Goal: Task Accomplishment & Management: Manage account settings

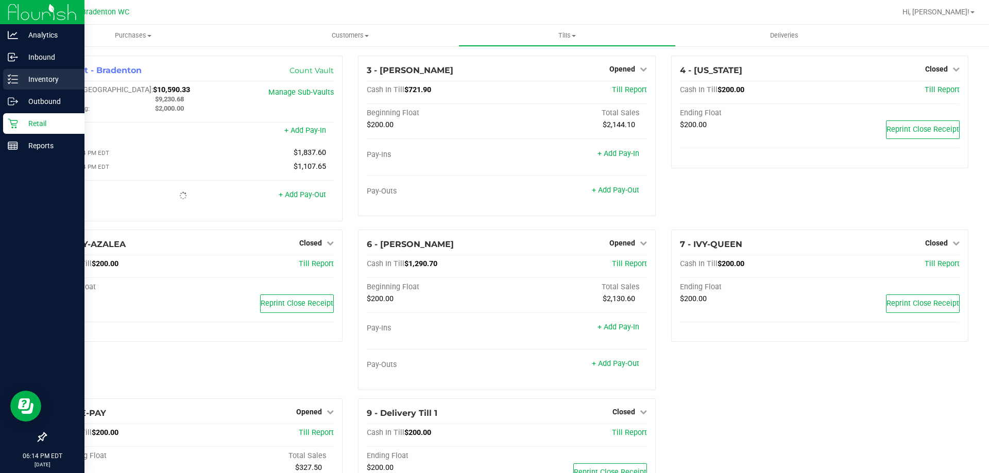
drag, startPoint x: 24, startPoint y: 75, endPoint x: 30, endPoint y: 77, distance: 7.0
click at [24, 75] on p "Inventory" at bounding box center [49, 79] width 62 height 12
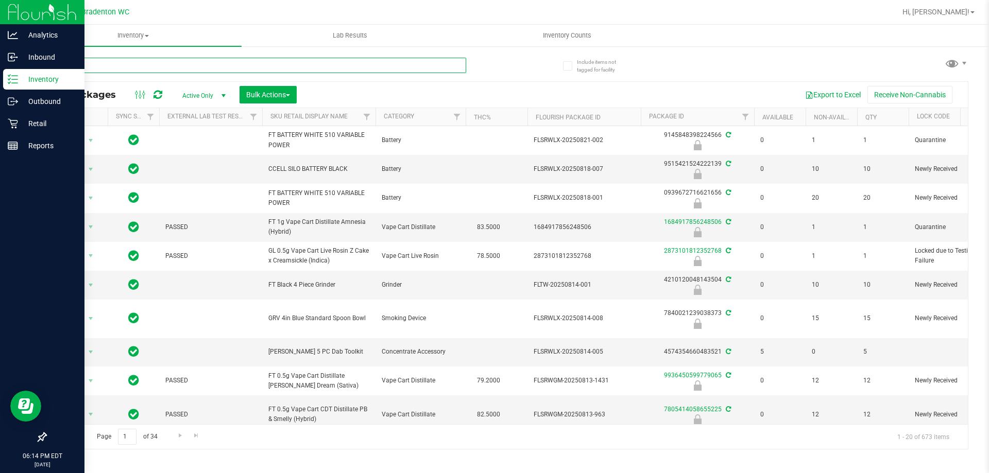
click at [101, 59] on input "text" at bounding box center [255, 65] width 421 height 15
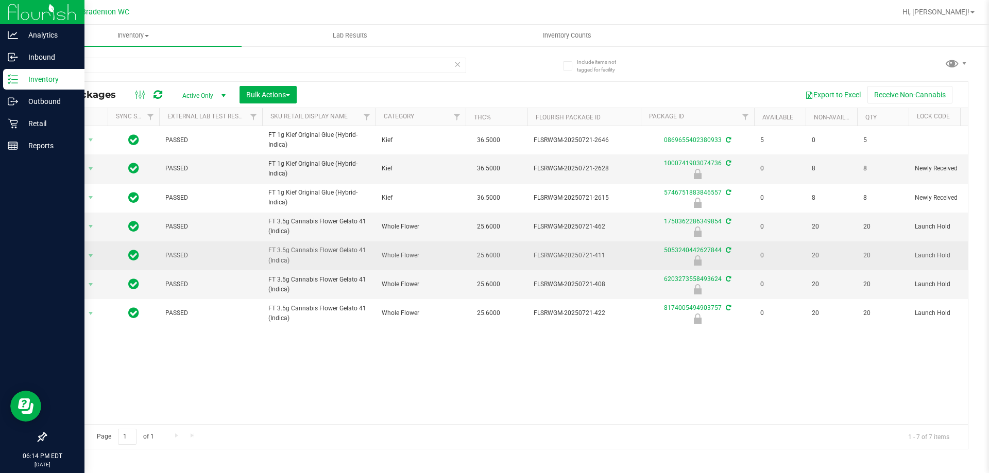
drag, startPoint x: 291, startPoint y: 261, endPoint x: 255, endPoint y: 246, distance: 38.6
copy tr "FT 3.5g Cannabis Flower Gelato 41 (Indica)"
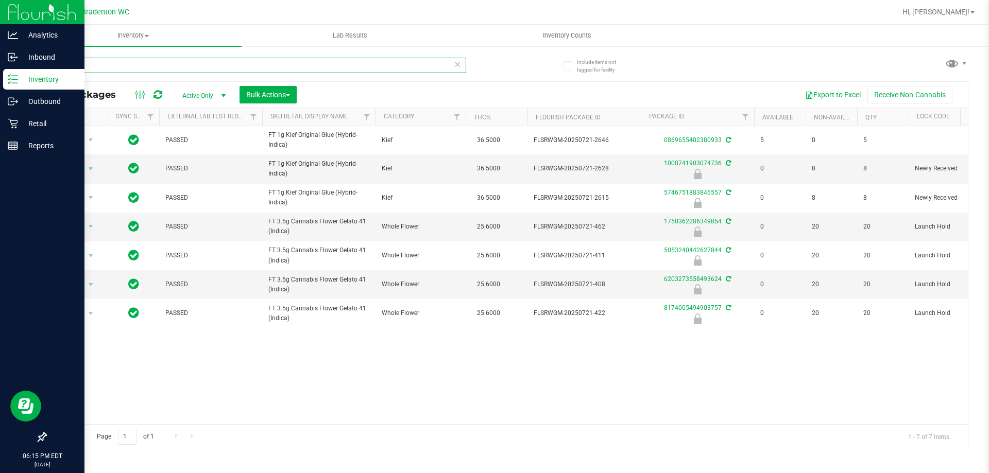
click at [124, 67] on input "g4" at bounding box center [255, 65] width 421 height 15
type input "g"
paste input "FT 3.5g Cannabis Flower Gelato 41 (Indica)"
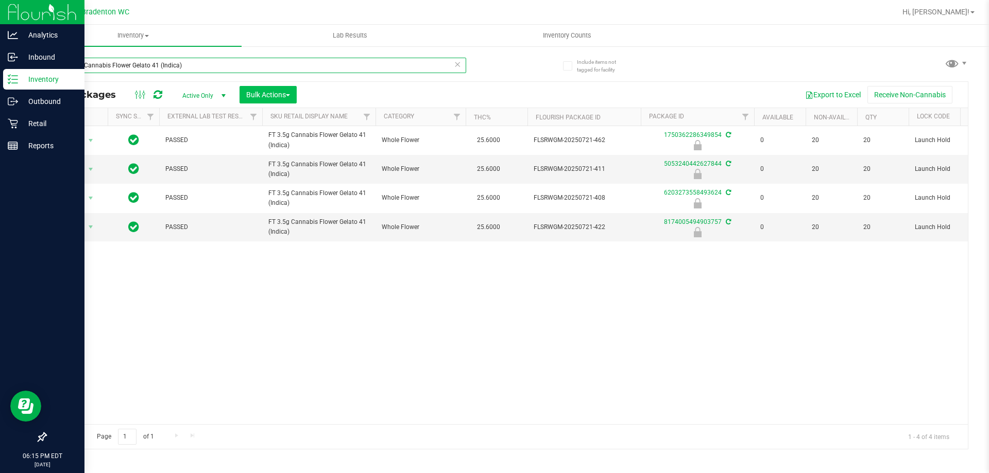
type input "FT 3.5g Cannabis Flower Gelato 41 (Indica)"
click at [290, 90] on button "Bulk Actions" at bounding box center [268, 95] width 57 height 18
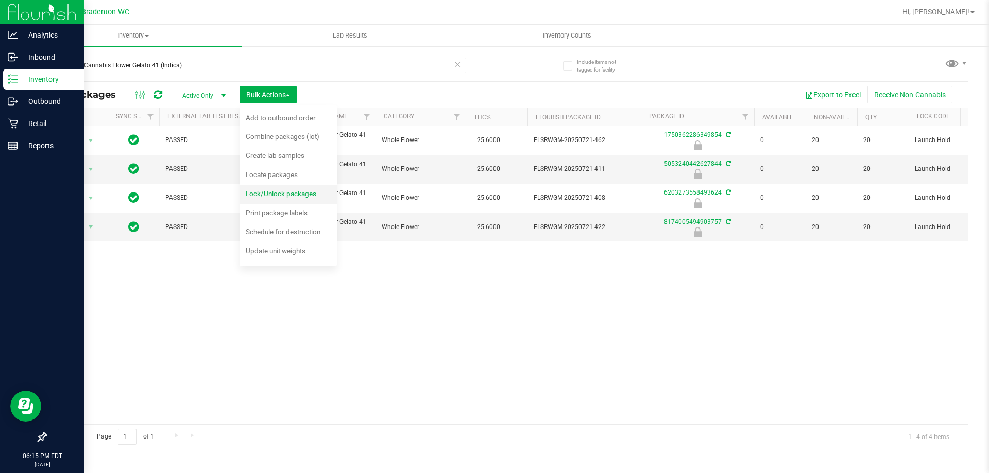
click at [289, 193] on span "Lock/Unlock packages" at bounding box center [281, 194] width 71 height 8
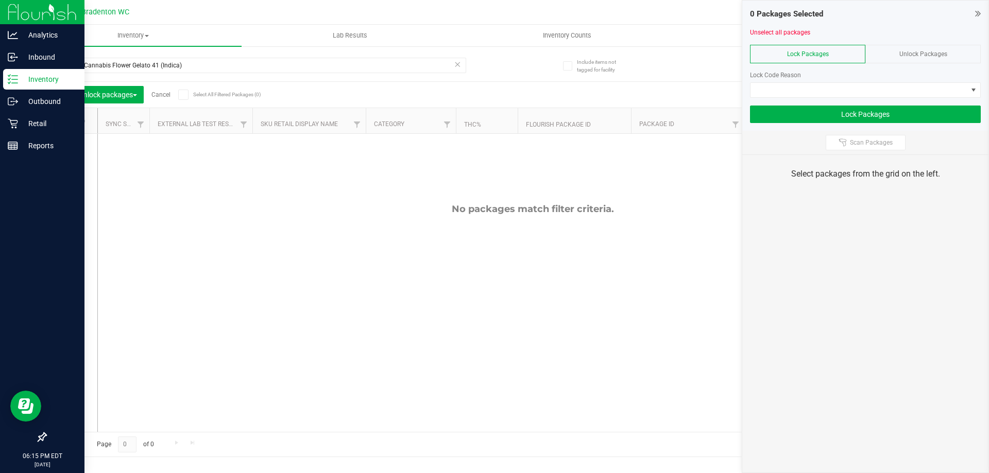
click at [925, 49] on div "Unlock Packages" at bounding box center [922, 54] width 115 height 19
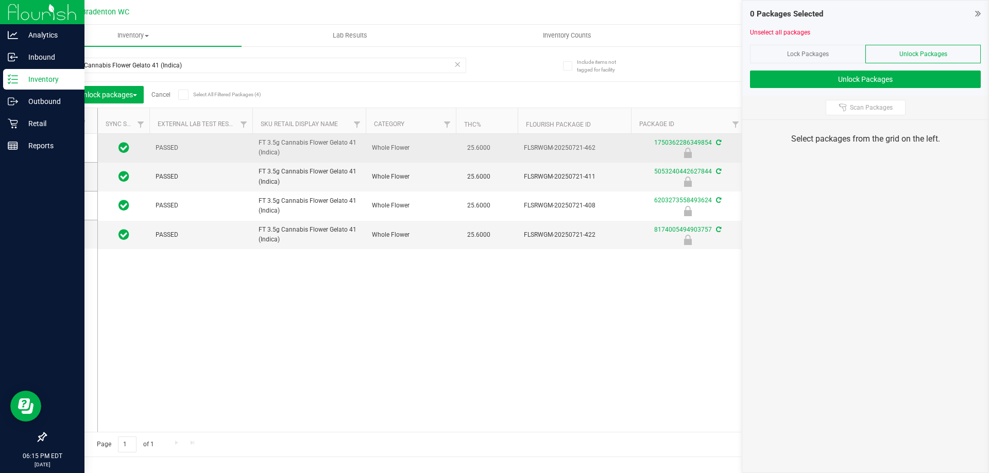
click at [71, 122] on span at bounding box center [68, 121] width 10 height 10
click at [0, 0] on input "checkbox" at bounding box center [0, 0] width 0 height 0
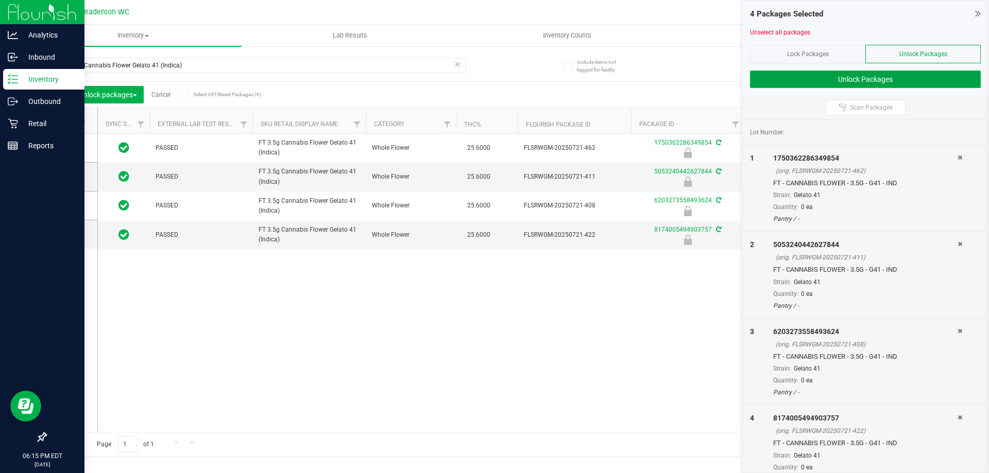
click at [840, 78] on button "Unlock Packages" at bounding box center [865, 80] width 231 height 18
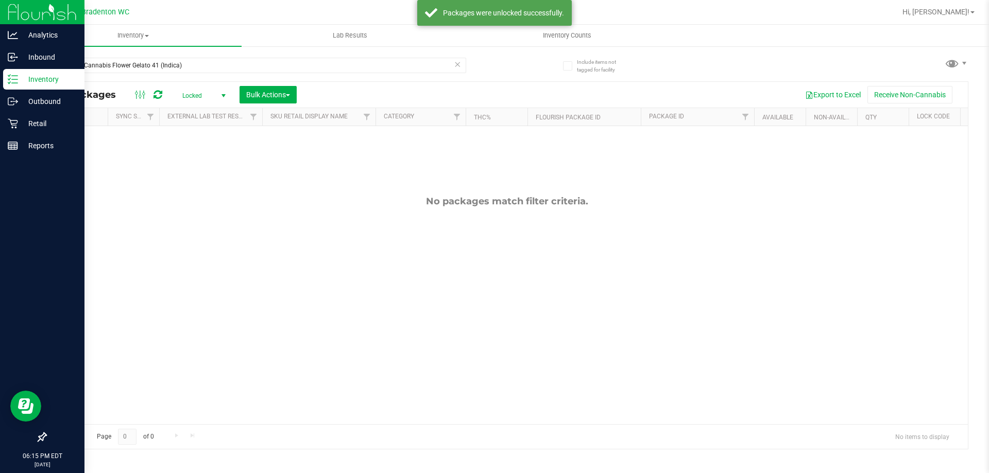
click at [206, 98] on span "Locked" at bounding box center [202, 96] width 57 height 14
click at [197, 111] on li "Active Only" at bounding box center [202, 112] width 56 height 15
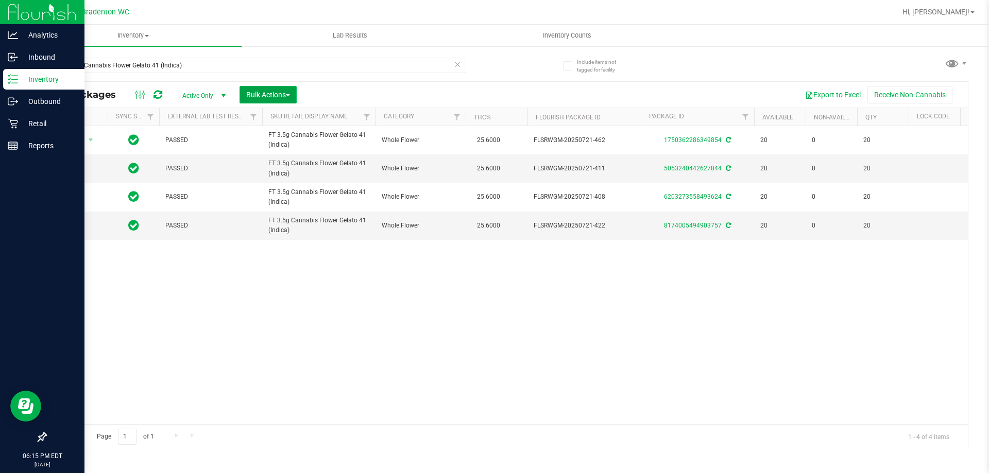
click at [269, 96] on span "Bulk Actions" at bounding box center [268, 95] width 44 height 8
click at [277, 188] on div "Lock/Unlock packages" at bounding box center [288, 195] width 84 height 16
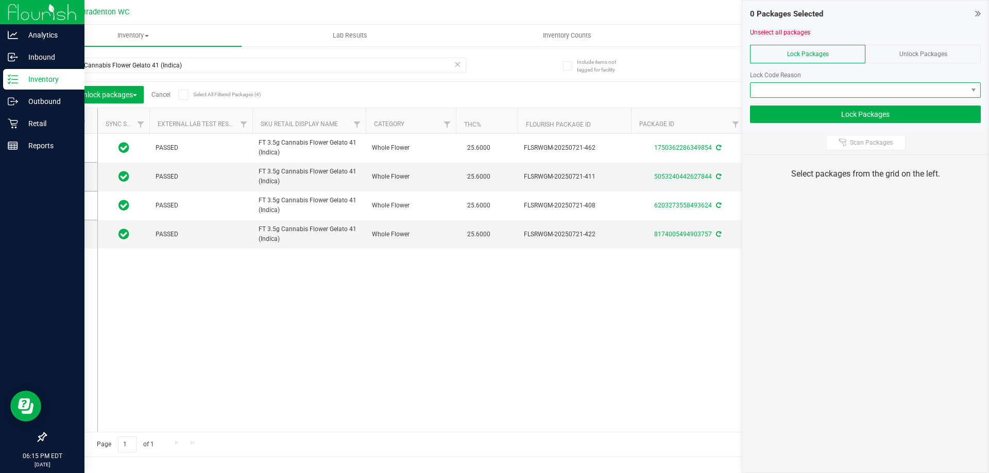
click at [800, 86] on span at bounding box center [858, 90] width 217 height 14
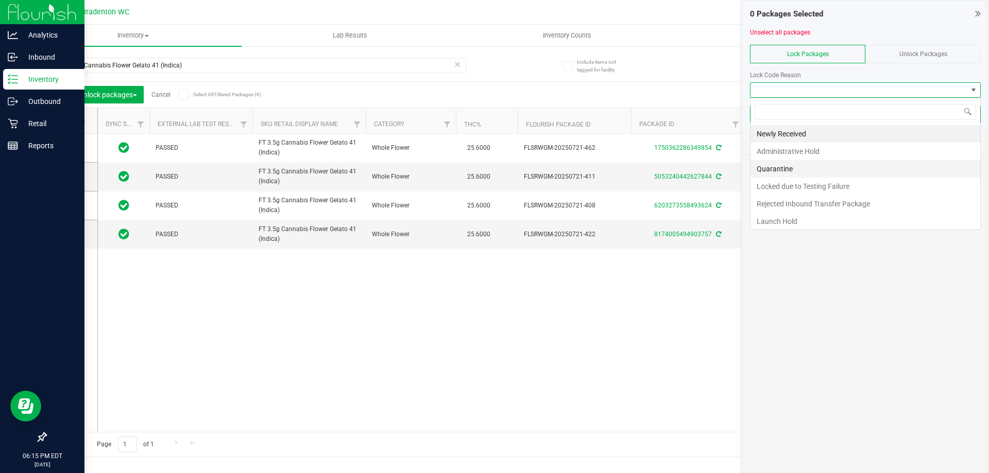
scroll to position [15, 231]
click at [785, 129] on li "Newly Received" at bounding box center [865, 134] width 230 height 18
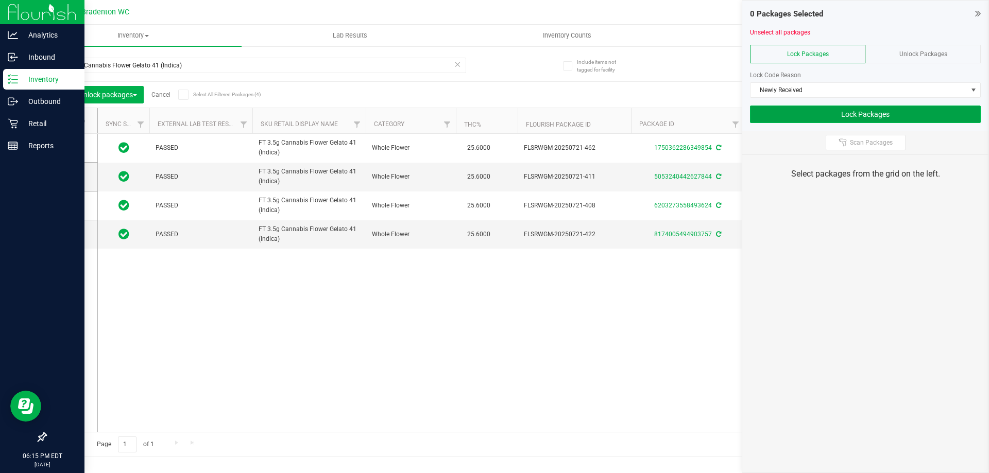
click at [841, 107] on button "Lock Packages" at bounding box center [865, 115] width 231 height 18
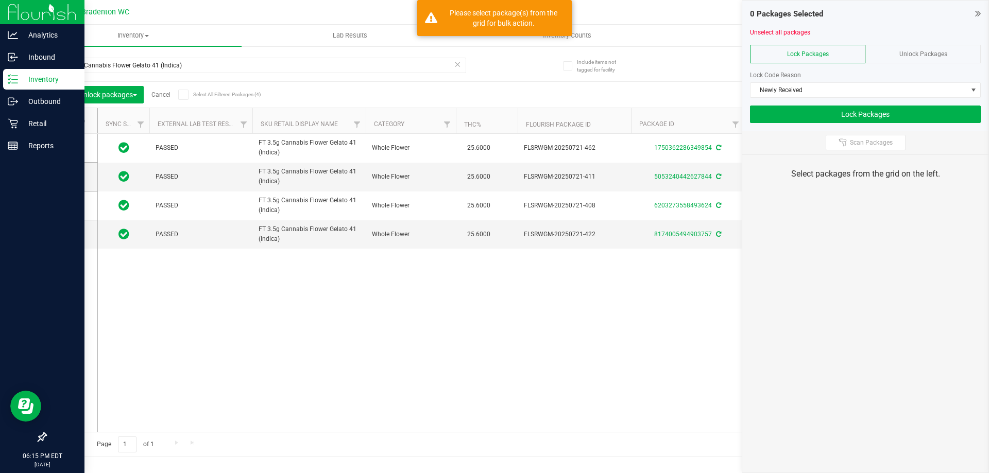
click at [72, 121] on span at bounding box center [68, 121] width 10 height 10
click at [0, 0] on input "checkbox" at bounding box center [0, 0] width 0 height 0
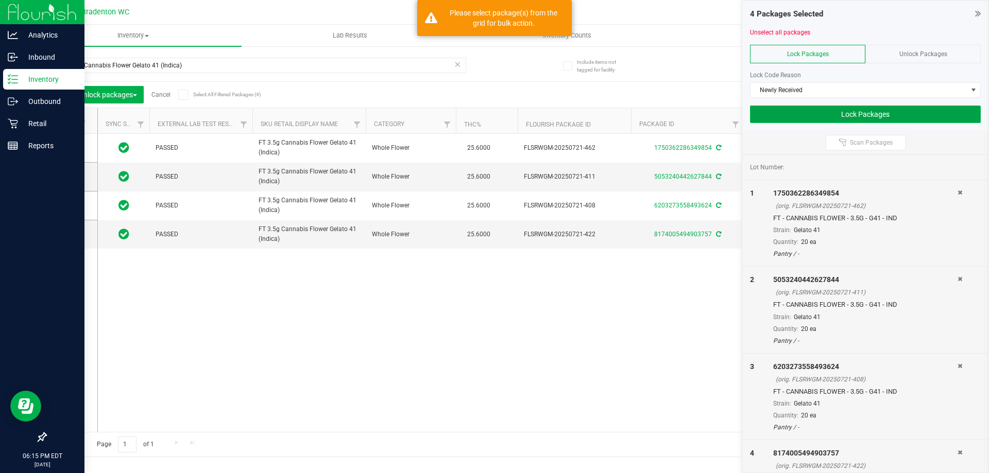
click at [779, 117] on button "Lock Packages" at bounding box center [865, 115] width 231 height 18
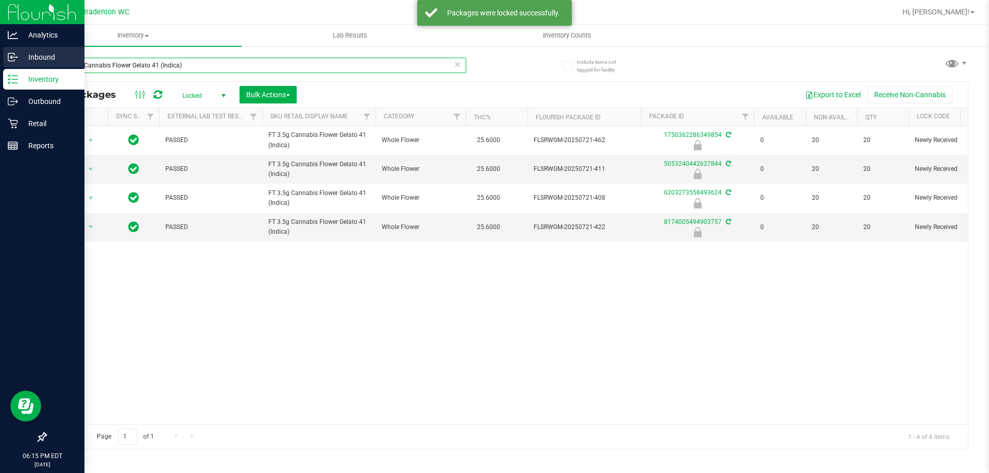
drag, startPoint x: 201, startPoint y: 65, endPoint x: 0, endPoint y: 52, distance: 201.8
click at [0, 67] on div "Analytics Inbound Inventory Outbound Retail Reports 06:15 PM EDT [DATE] 08/24 B…" at bounding box center [494, 236] width 989 height 473
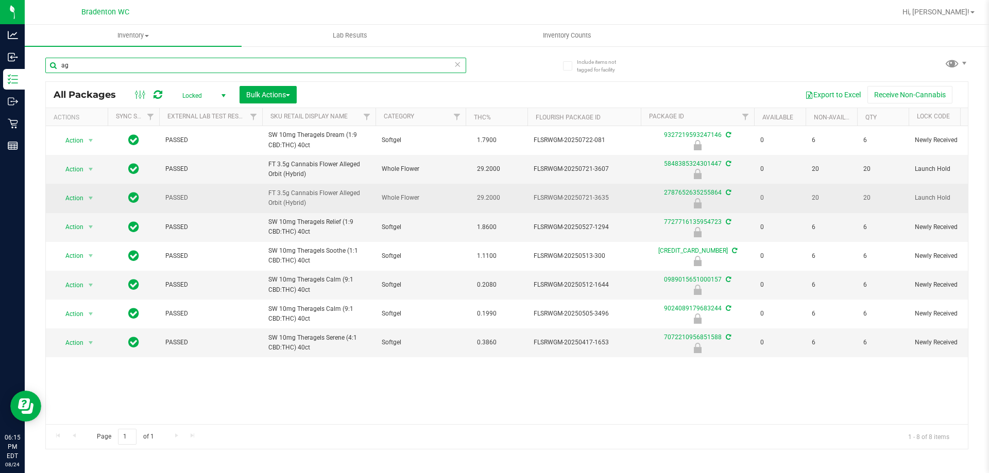
type input "ag"
drag, startPoint x: 322, startPoint y: 202, endPoint x: 263, endPoint y: 195, distance: 59.6
click at [263, 195] on td "FT 3.5g Cannabis Flower Alleged Orbit (Hybrid)" at bounding box center [318, 198] width 113 height 29
copy span "FT 3.5g Cannabis Flower Alleged Orbit (Hybrid)"
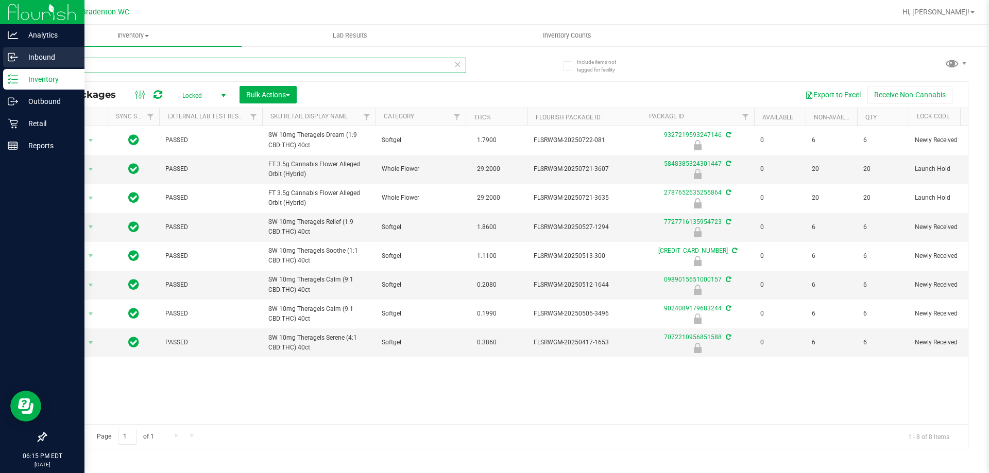
drag, startPoint x: 138, startPoint y: 61, endPoint x: 0, endPoint y: 56, distance: 137.6
click at [0, 59] on div "Analytics Inbound Inventory Outbound Retail Reports 06:15 PM EDT [DATE] 08/24 B…" at bounding box center [494, 236] width 989 height 473
paste input "FT 3.5g Cannabis Flower Alleged Orbit (Hybrid)"
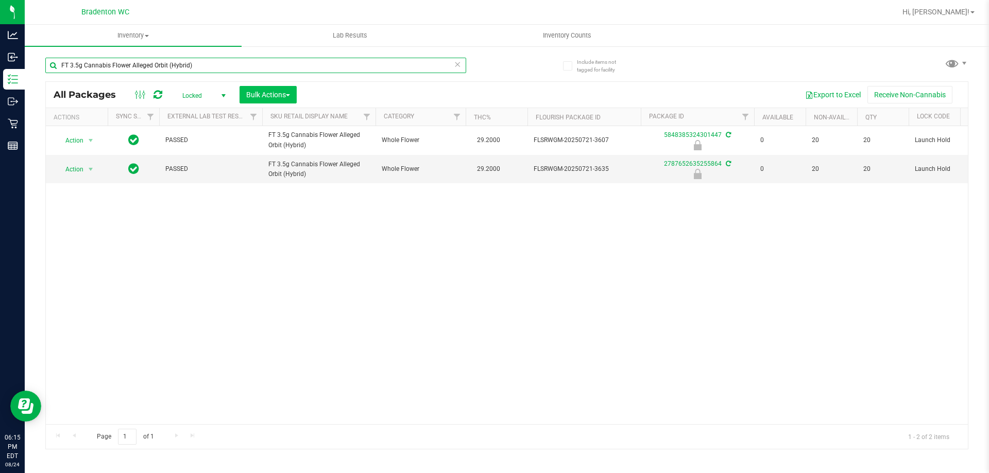
type input "FT 3.5g Cannabis Flower Alleged Orbit (Hybrid)"
click at [256, 95] on span "Bulk Actions" at bounding box center [268, 95] width 44 height 8
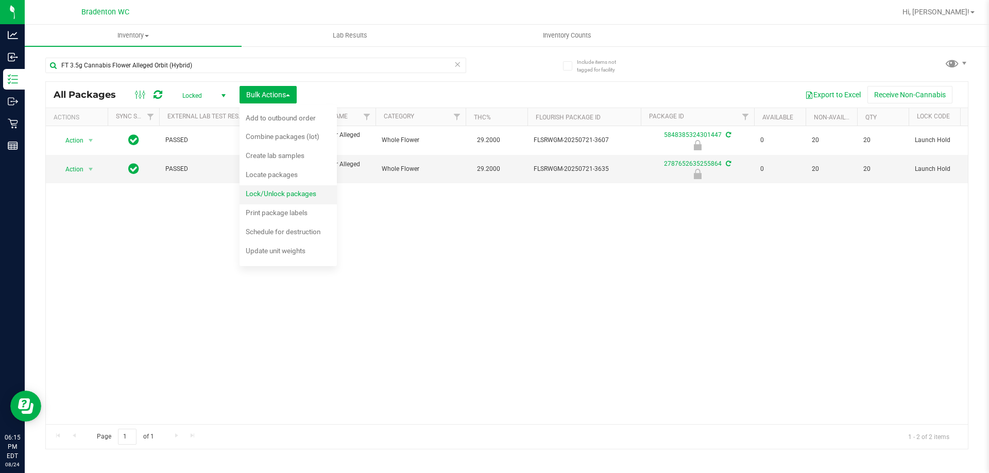
click at [288, 196] on span "Lock/Unlock packages" at bounding box center [281, 194] width 71 height 8
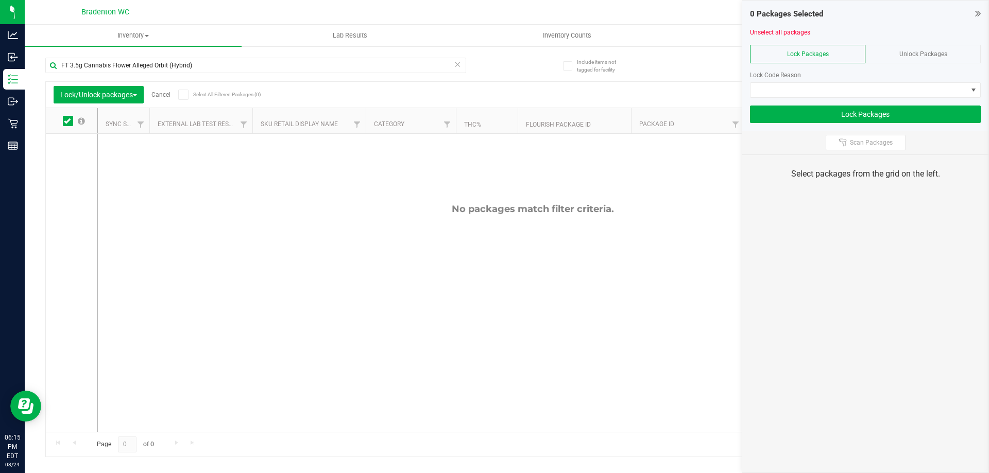
click at [919, 57] on span "Unlock Packages" at bounding box center [923, 53] width 48 height 7
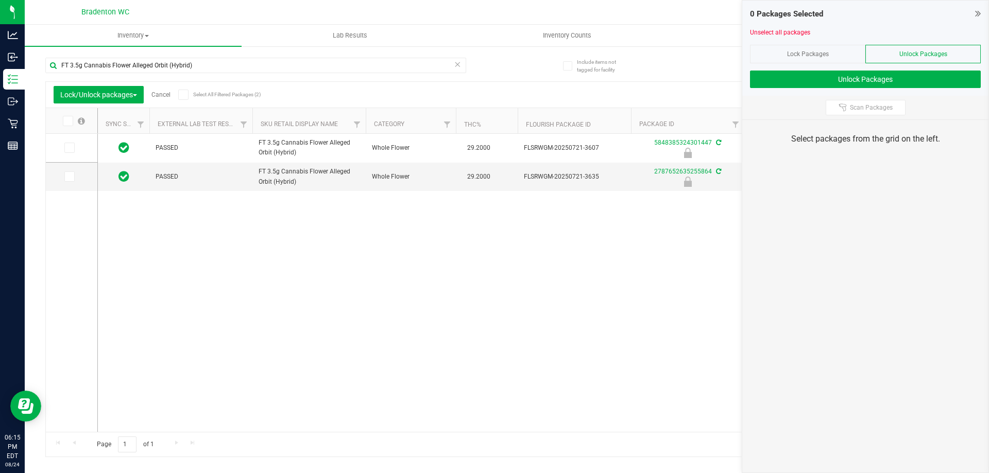
click at [66, 121] on icon at bounding box center [67, 121] width 7 height 0
click at [0, 0] on input "checkbox" at bounding box center [0, 0] width 0 height 0
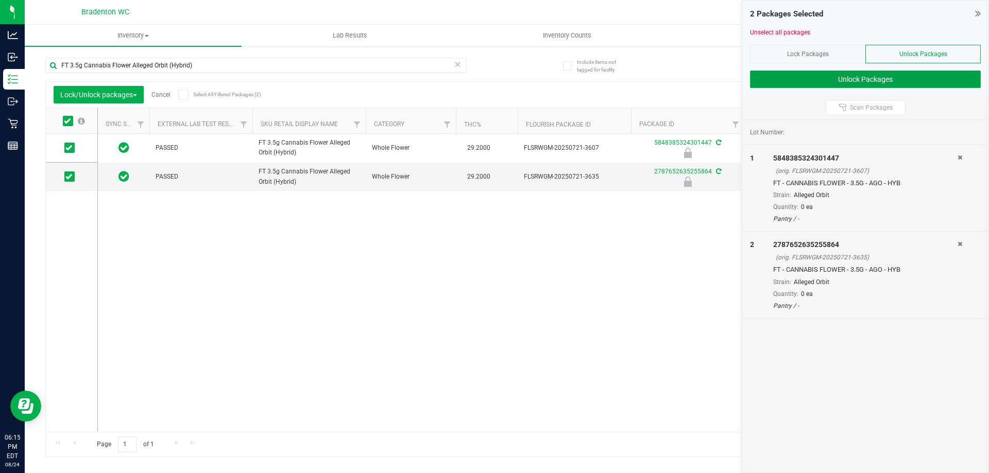
click at [782, 78] on button "Unlock Packages" at bounding box center [865, 80] width 231 height 18
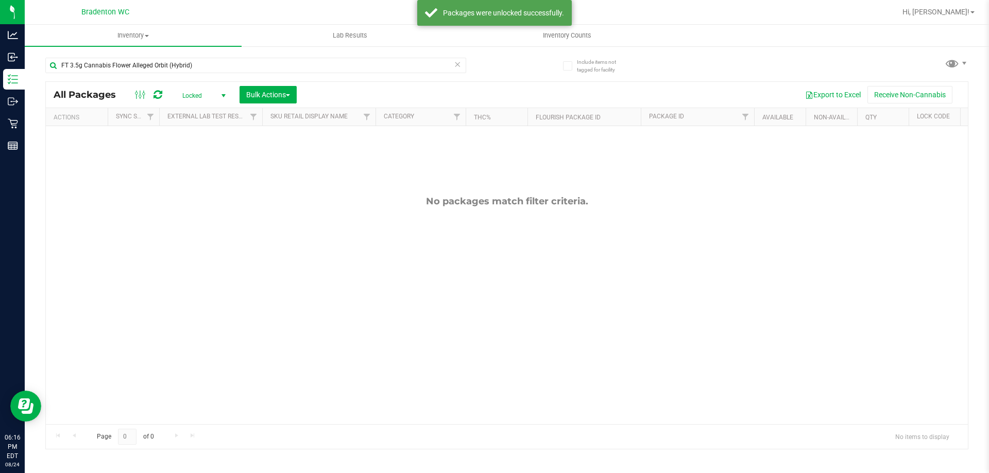
click at [219, 93] on span "select" at bounding box center [223, 96] width 8 height 8
click at [198, 108] on li "Active Only" at bounding box center [202, 112] width 56 height 15
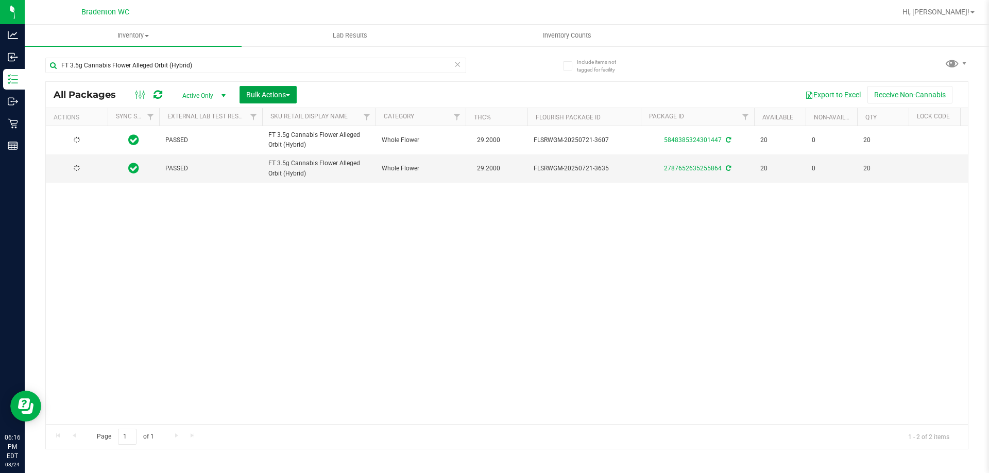
click at [280, 97] on span "Bulk Actions" at bounding box center [268, 95] width 44 height 8
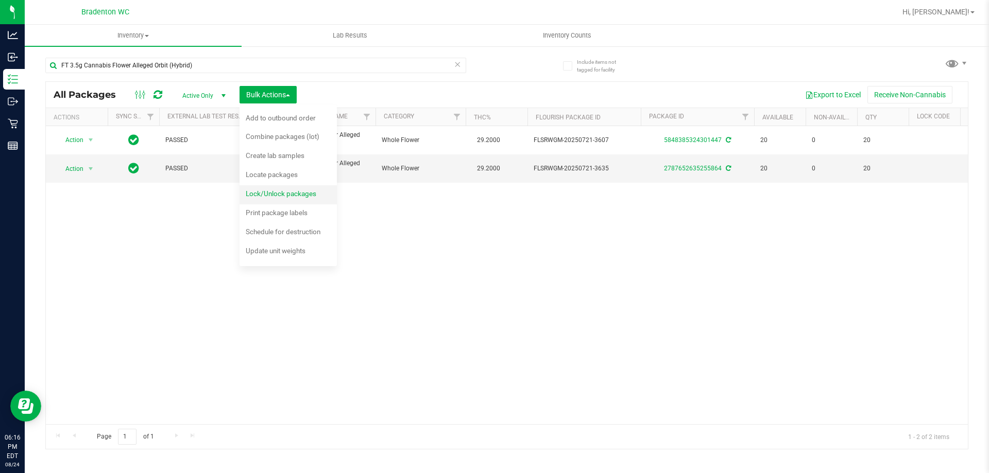
click at [265, 199] on div "Lock/Unlock packages" at bounding box center [288, 195] width 84 height 16
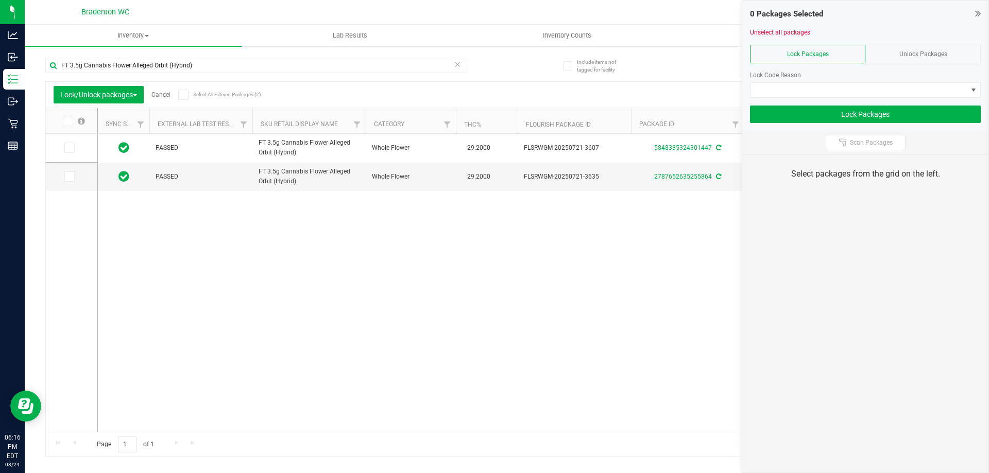
click at [66, 121] on icon at bounding box center [67, 121] width 7 height 0
click at [0, 0] on input "checkbox" at bounding box center [0, 0] width 0 height 0
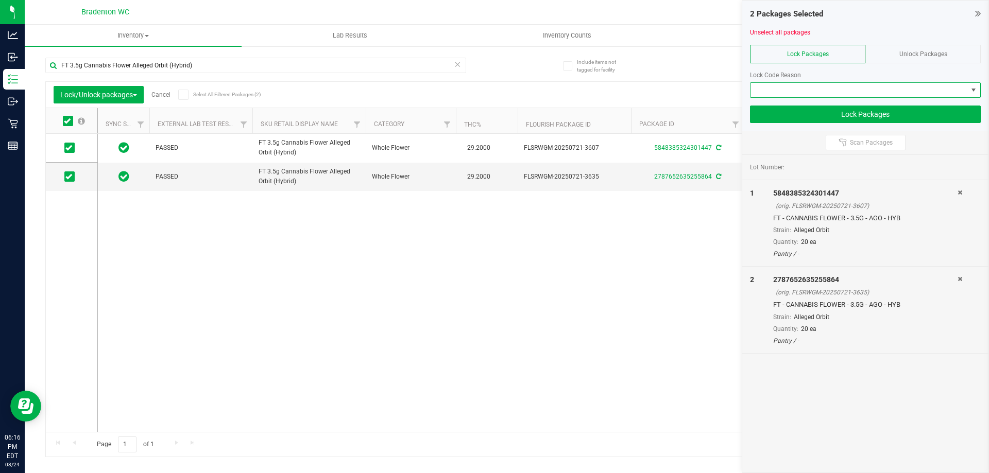
click at [772, 92] on span at bounding box center [858, 90] width 217 height 14
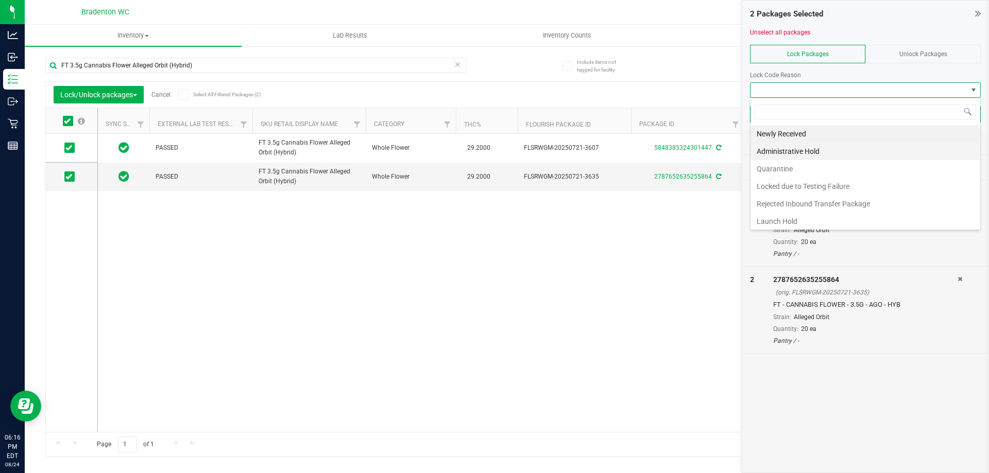
scroll to position [15, 231]
click at [766, 135] on li "Newly Received" at bounding box center [865, 134] width 230 height 18
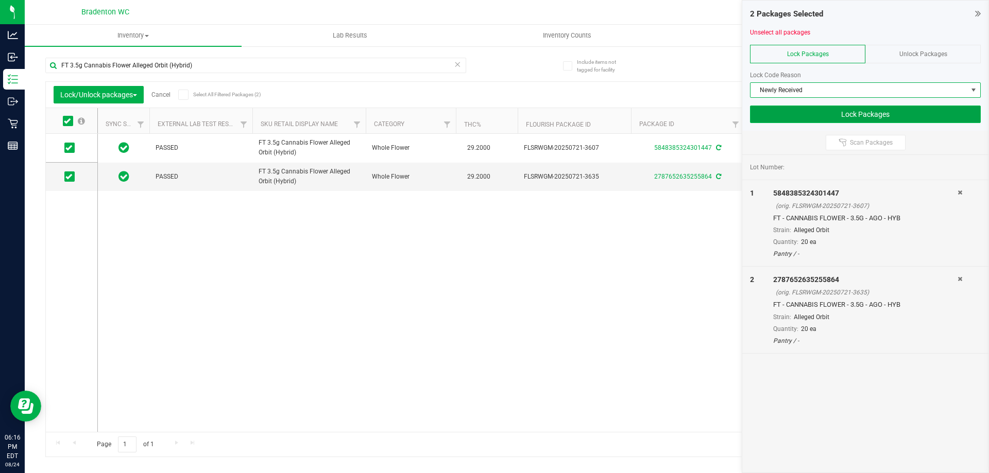
click at [828, 111] on button "Lock Packages" at bounding box center [865, 115] width 231 height 18
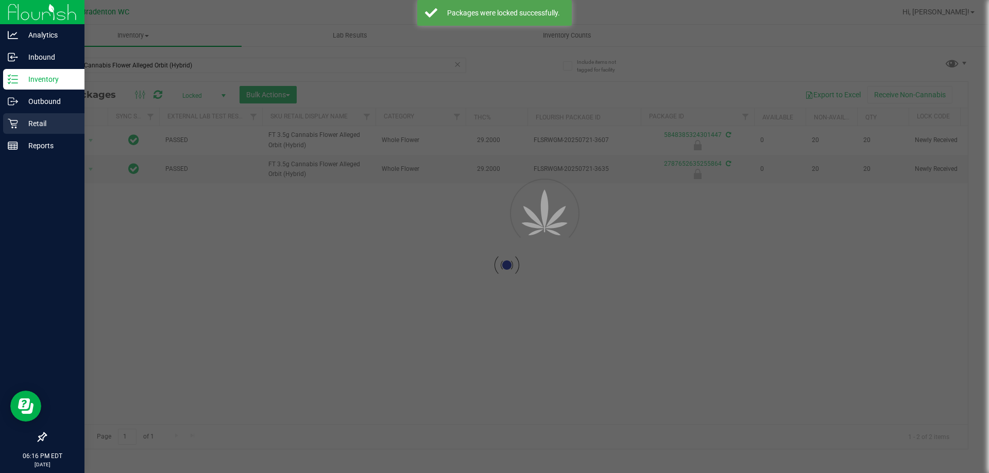
click at [55, 118] on p "Retail" at bounding box center [49, 123] width 62 height 12
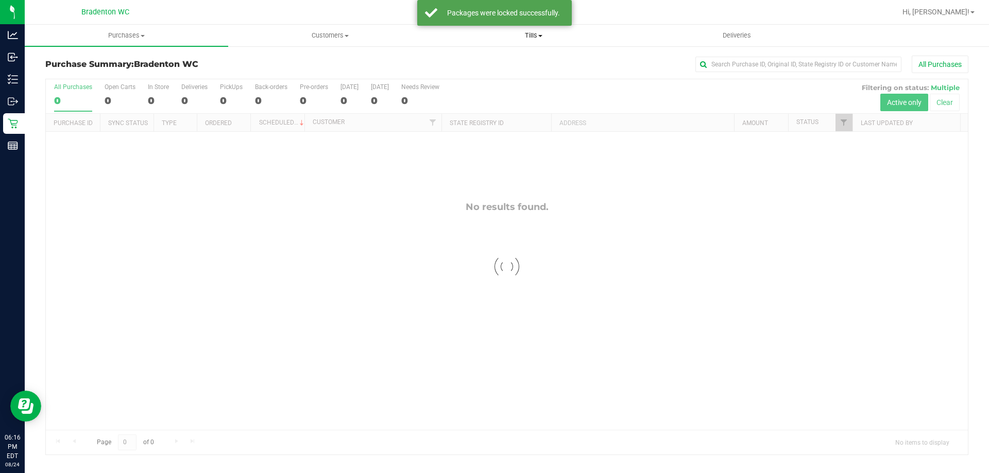
click at [523, 32] on span "Tills" at bounding box center [533, 35] width 202 height 9
click at [483, 63] on span "Manage tills" at bounding box center [467, 62] width 70 height 9
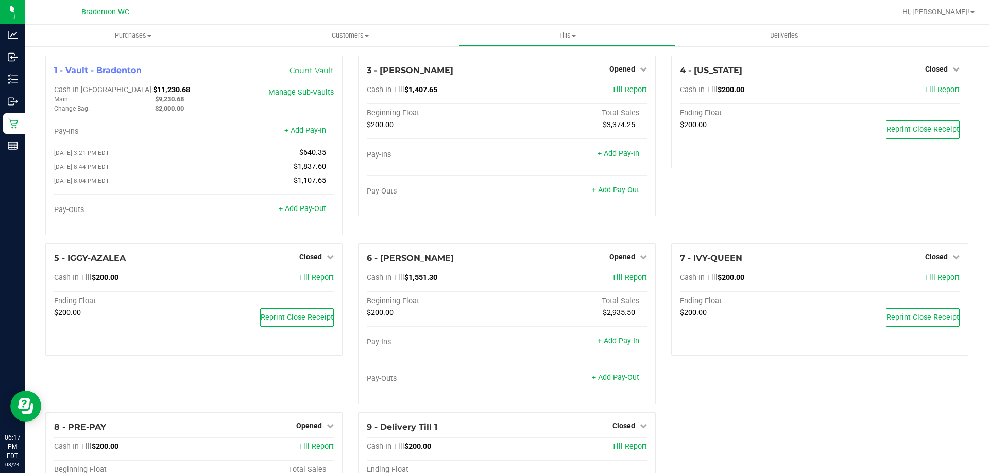
click at [627, 259] on span "Opened" at bounding box center [622, 257] width 26 height 8
click at [618, 280] on link "Close Till" at bounding box center [623, 278] width 28 height 8
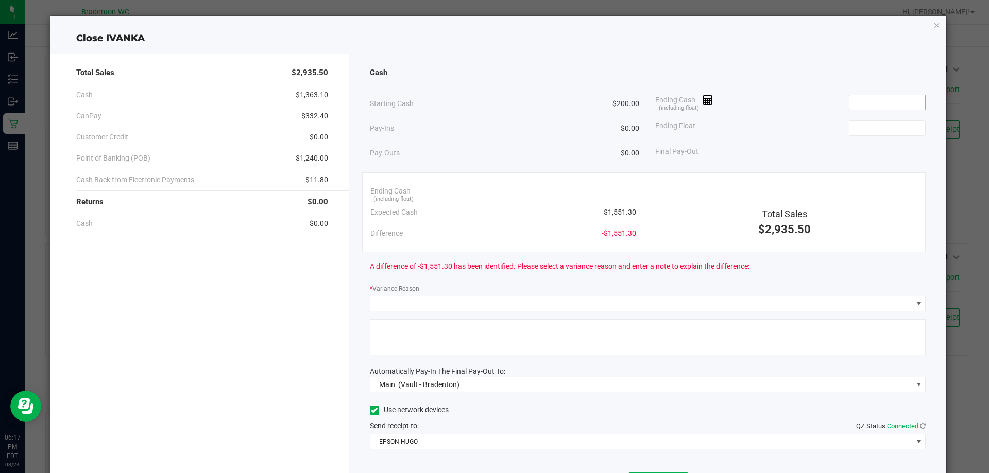
click at [878, 102] on input at bounding box center [887, 102] width 76 height 14
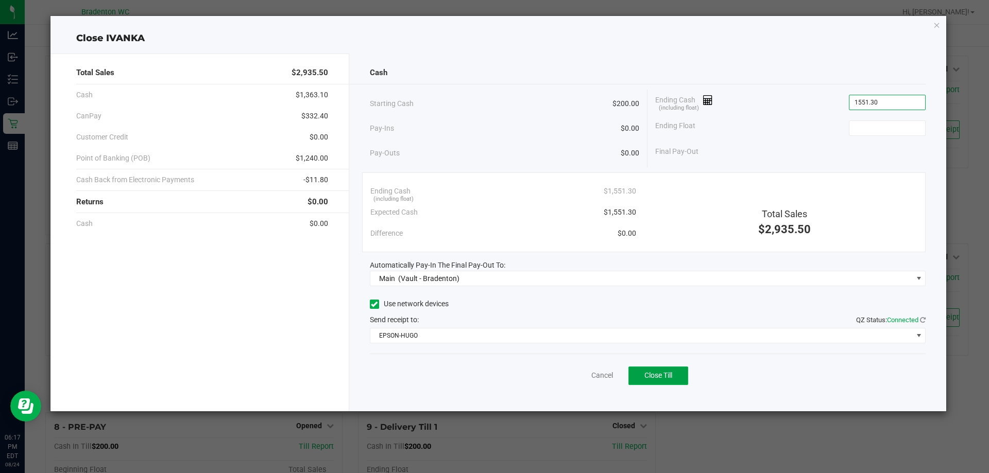
click at [663, 379] on span "Close Till" at bounding box center [658, 375] width 28 height 8
type input "$1,551.30"
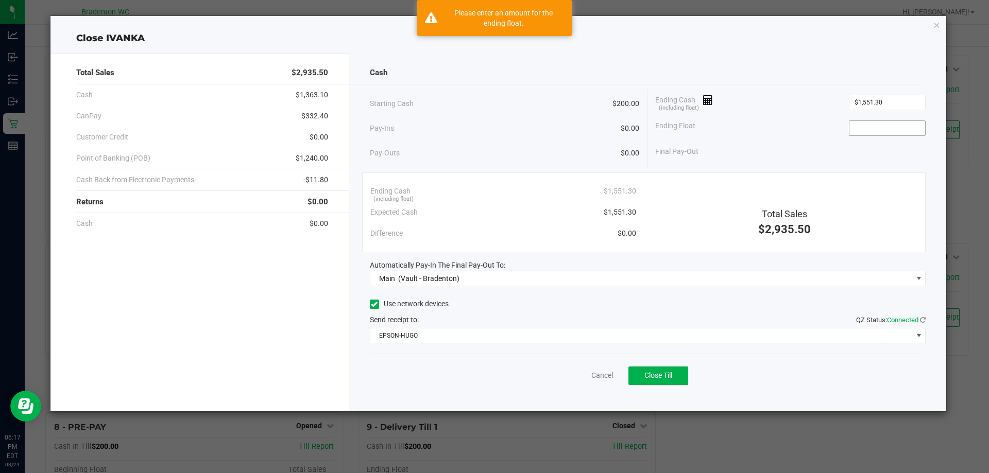
click at [914, 126] on input at bounding box center [887, 128] width 76 height 14
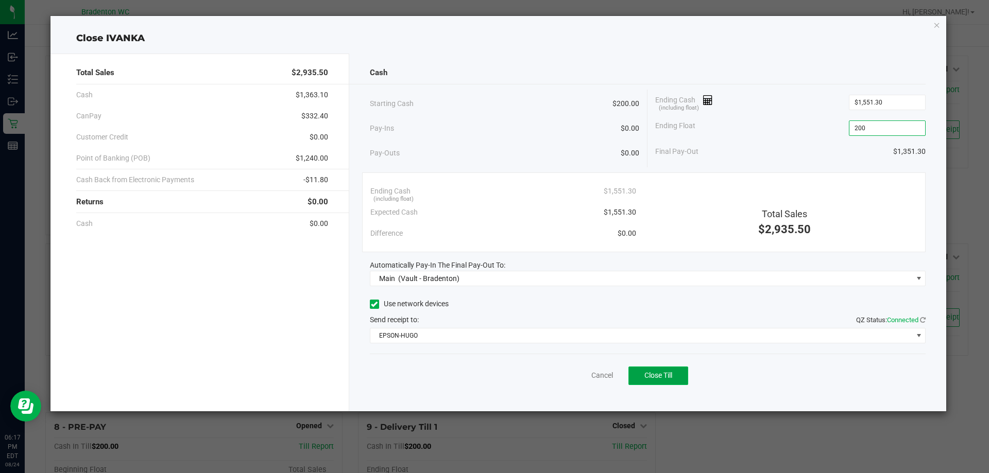
type input "$200.00"
click at [678, 374] on button "Close Till" at bounding box center [658, 376] width 60 height 19
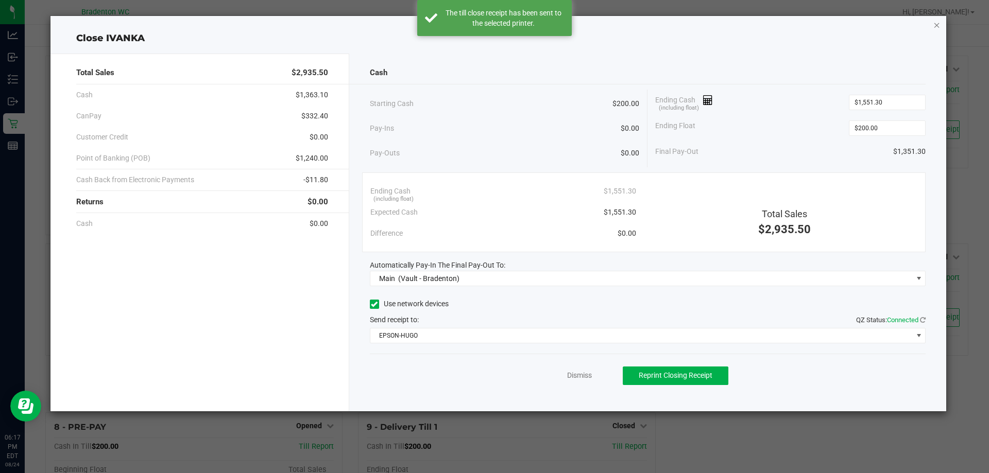
click at [934, 24] on icon "button" at bounding box center [936, 25] width 7 height 12
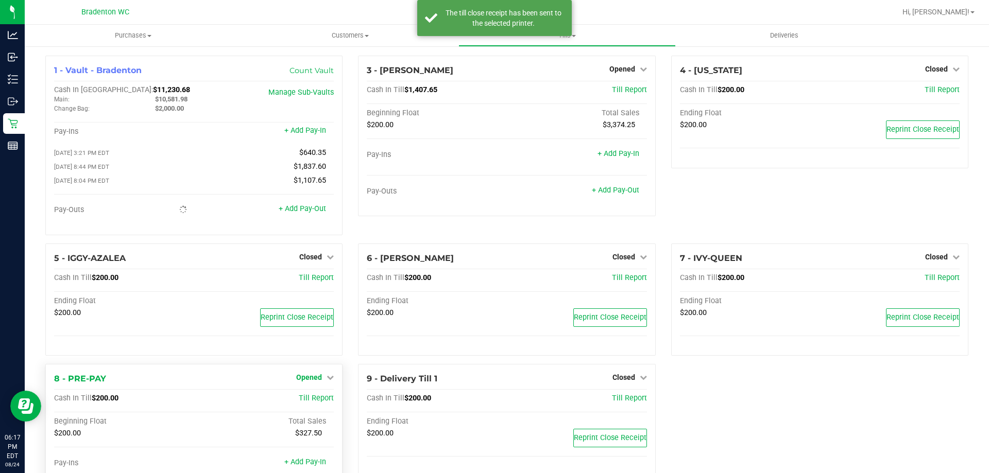
click at [316, 381] on span "Opened" at bounding box center [309, 377] width 26 height 8
click at [309, 401] on link "Close Till" at bounding box center [311, 399] width 28 height 8
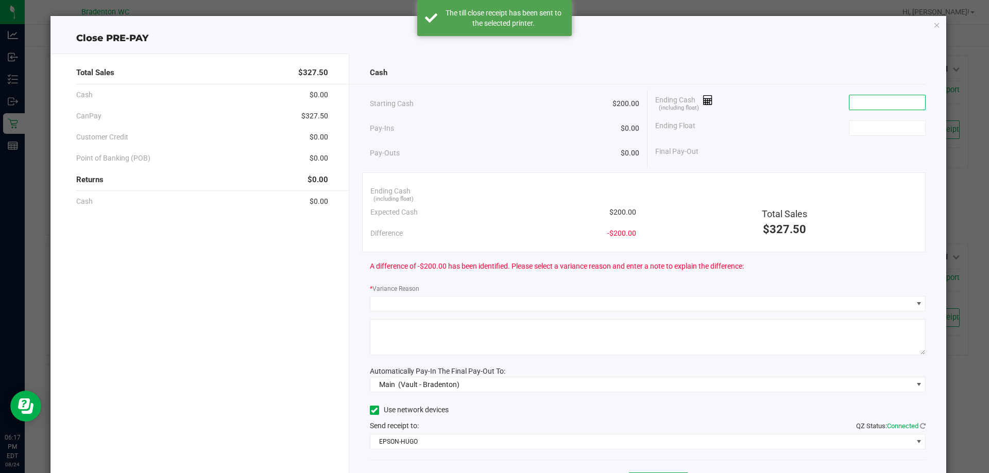
click at [854, 100] on input at bounding box center [887, 102] width 76 height 14
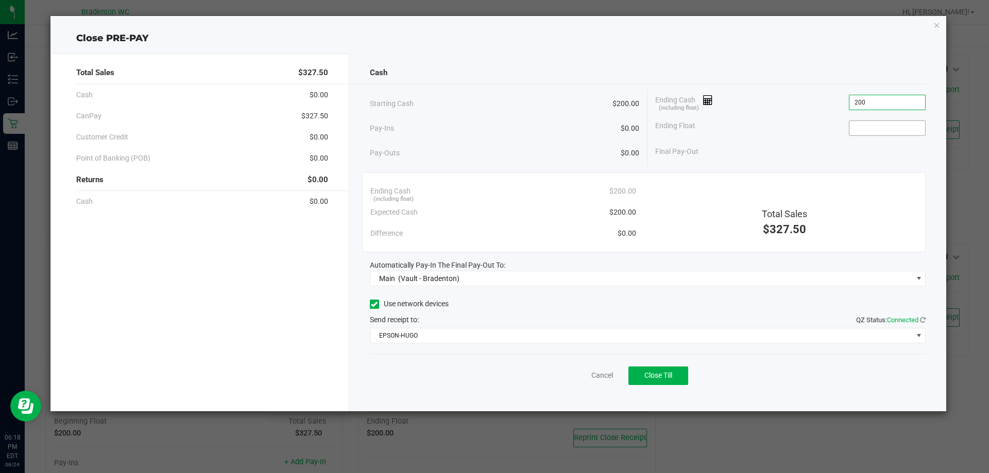
type input "$200.00"
click at [853, 124] on input at bounding box center [887, 128] width 76 height 14
type input "$200.00"
click at [669, 373] on span "Close Till" at bounding box center [658, 375] width 28 height 8
click at [937, 20] on icon "button" at bounding box center [936, 25] width 7 height 12
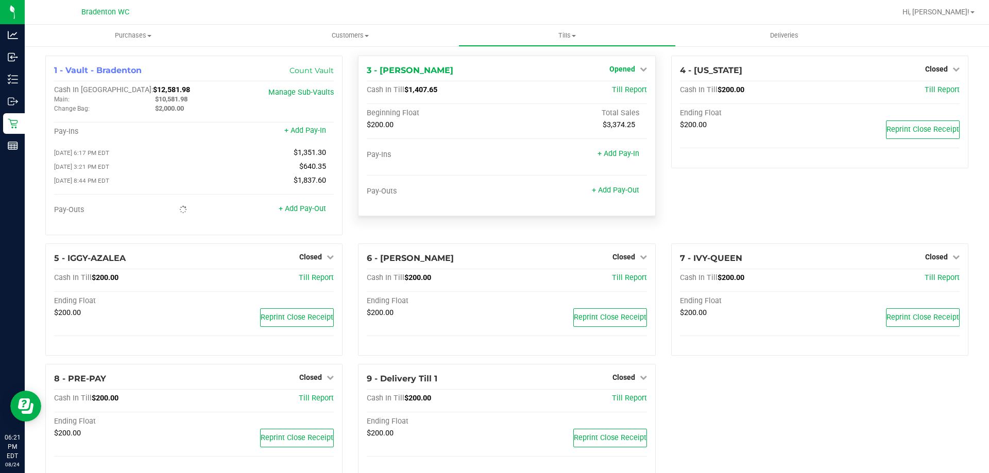
click at [622, 67] on span "Opened" at bounding box center [622, 69] width 26 height 8
click at [615, 95] on div "Close Till" at bounding box center [623, 90] width 76 height 13
click at [621, 93] on link "Close Till" at bounding box center [623, 91] width 28 height 8
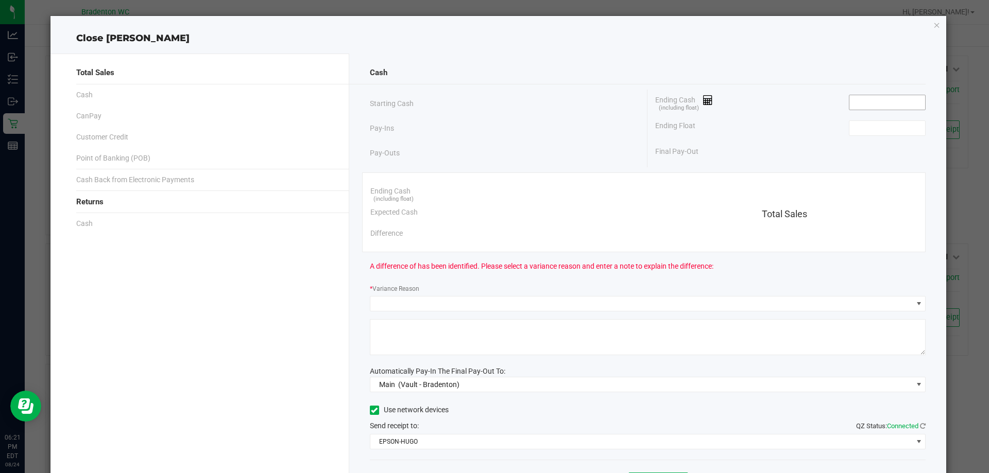
click at [871, 97] on input at bounding box center [887, 102] width 76 height 14
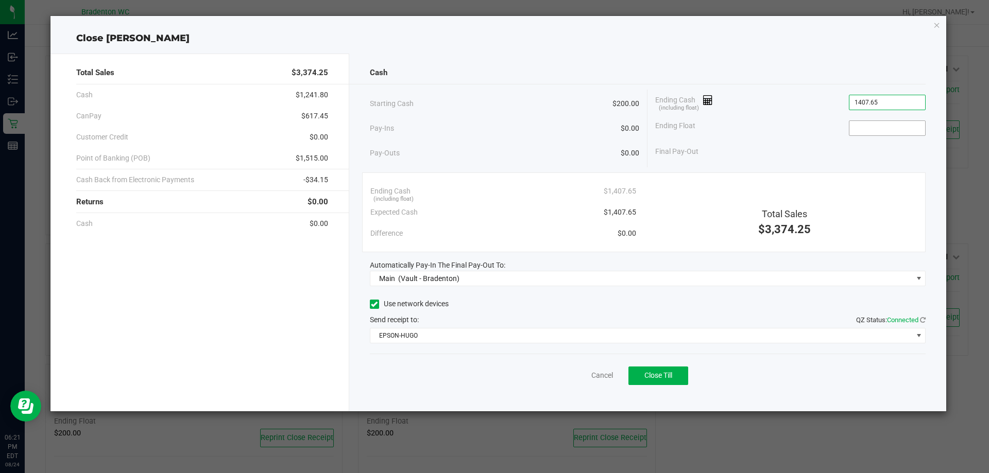
type input "$1,407.65"
click at [867, 126] on input at bounding box center [887, 128] width 76 height 14
type input "$200.00"
click at [664, 375] on span "Close Till" at bounding box center [658, 375] width 28 height 8
click at [937, 25] on icon "button" at bounding box center [936, 25] width 7 height 12
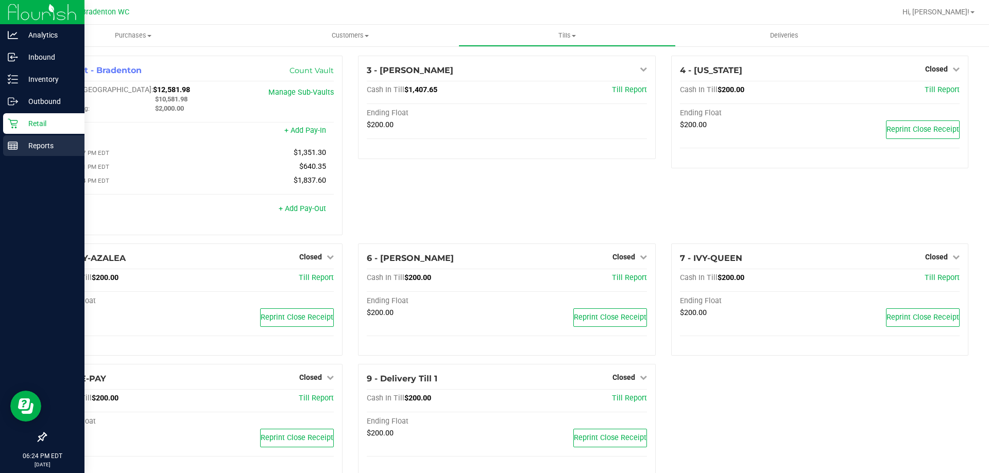
click at [8, 149] on rect at bounding box center [12, 145] width 9 height 7
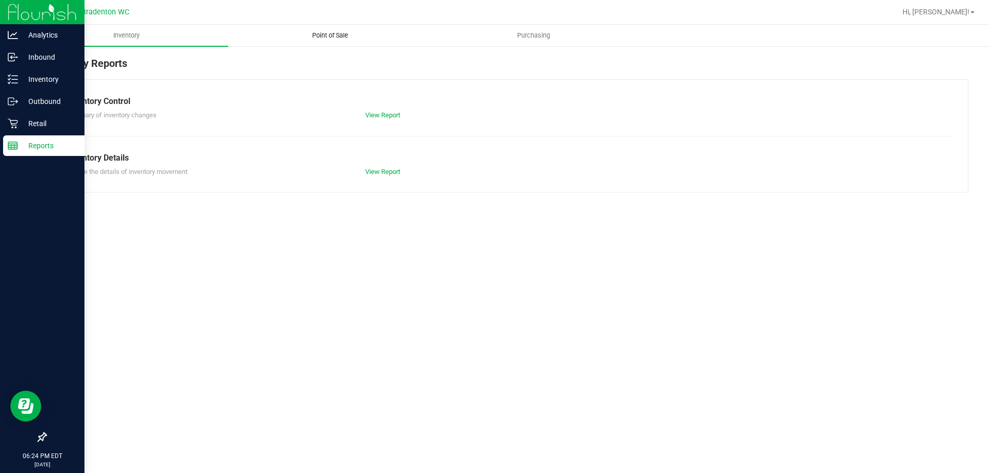
click at [334, 34] on span "Point of Sale" at bounding box center [330, 35] width 64 height 9
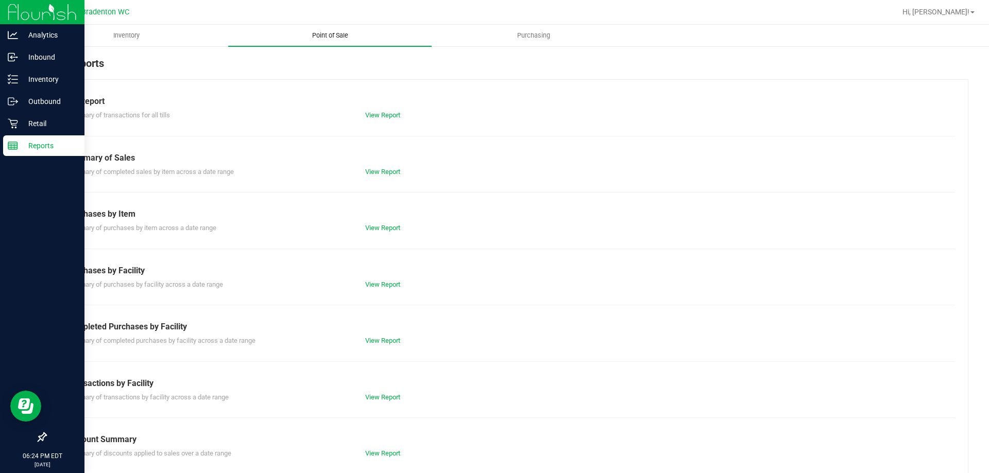
click at [387, 396] on link "View Report" at bounding box center [382, 398] width 35 height 8
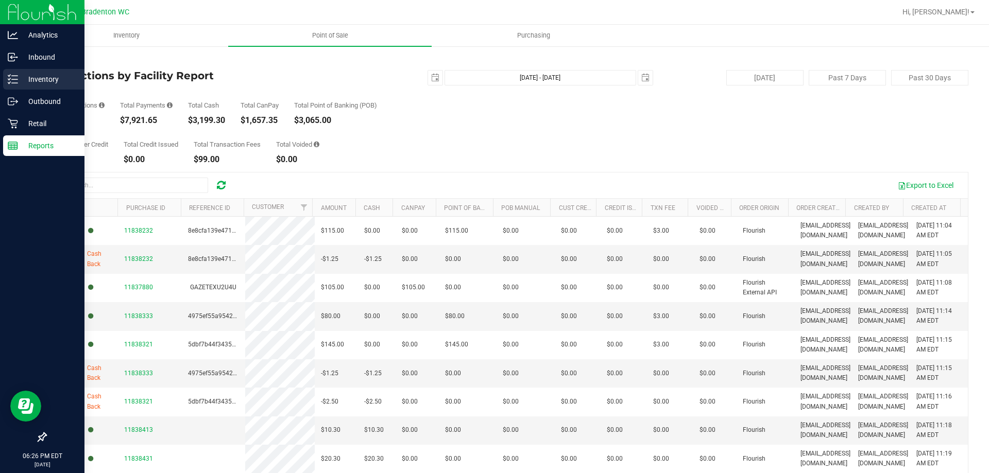
drag, startPoint x: 53, startPoint y: 83, endPoint x: 77, endPoint y: 80, distance: 24.4
click at [53, 83] on p "Inventory" at bounding box center [49, 79] width 62 height 12
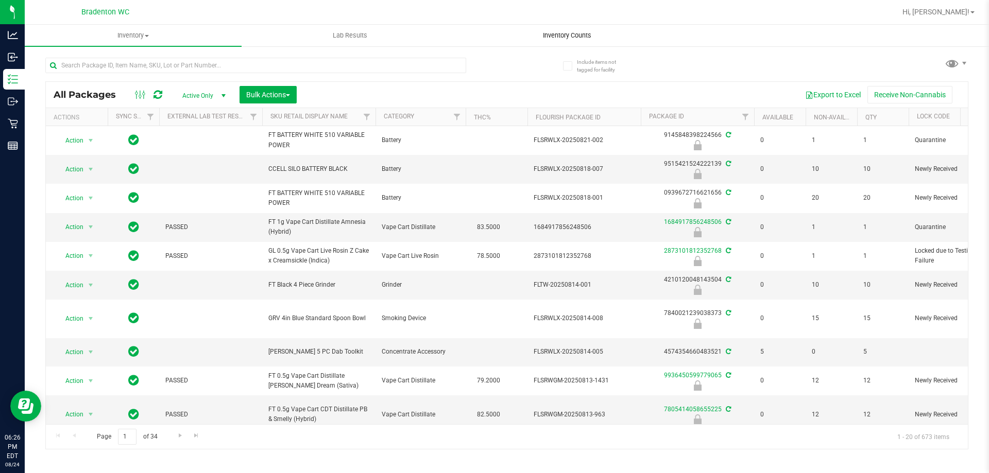
click at [553, 38] on span "Inventory Counts" at bounding box center [567, 35] width 76 height 9
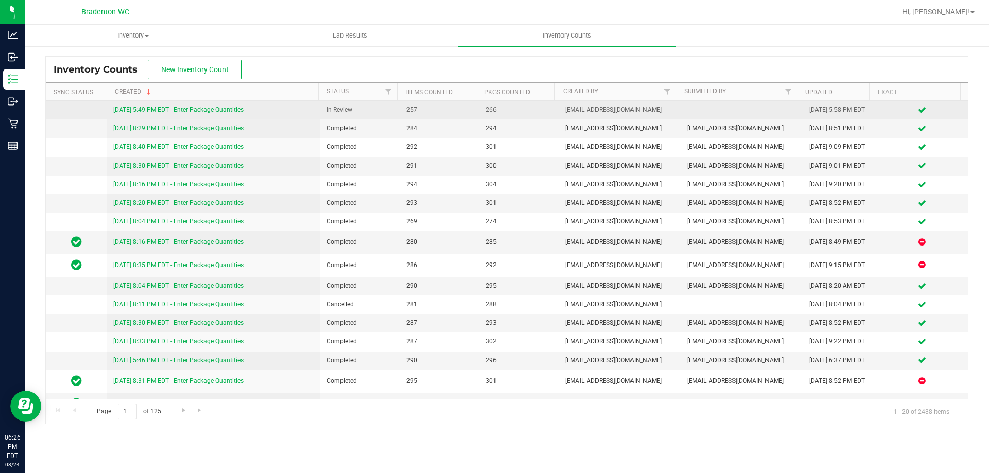
click at [226, 112] on link "[DATE] 5:49 PM EDT - Enter Package Quantities" at bounding box center [178, 109] width 130 height 7
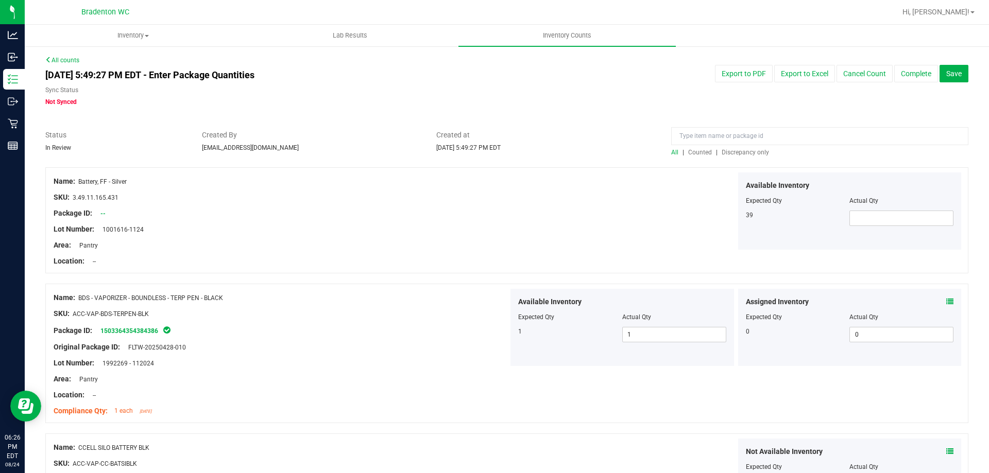
click at [734, 153] on span "Discrepancy only" at bounding box center [745, 152] width 47 height 7
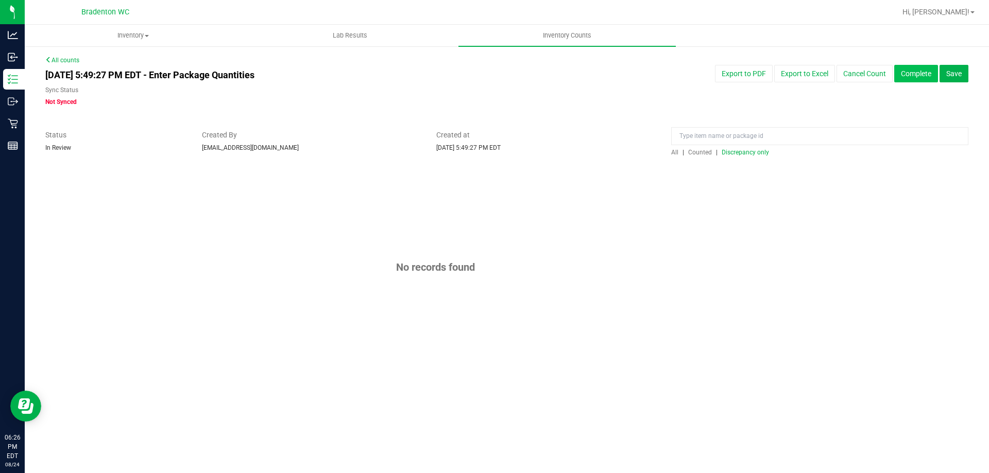
click at [919, 80] on button "Complete" at bounding box center [916, 74] width 44 height 18
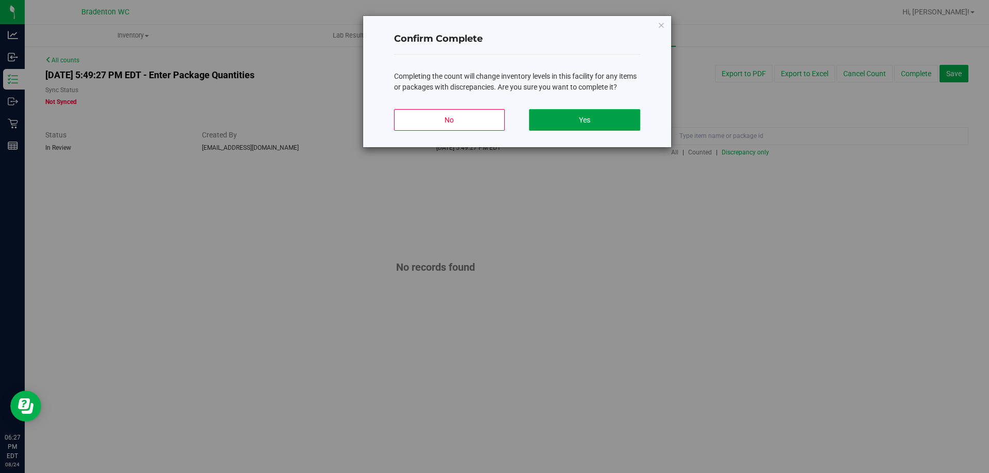
click at [603, 116] on button "Yes" at bounding box center [584, 120] width 111 height 22
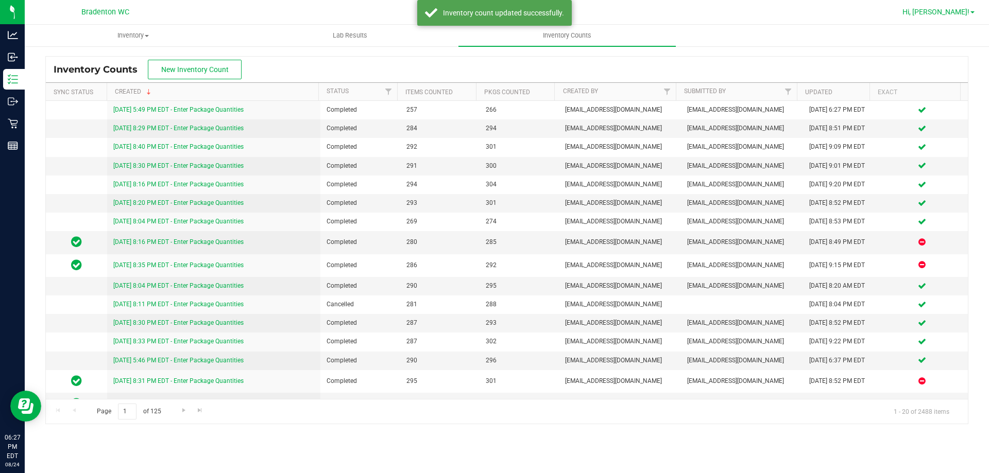
click at [935, 13] on span "Hi, [PERSON_NAME]!" at bounding box center [935, 12] width 67 height 8
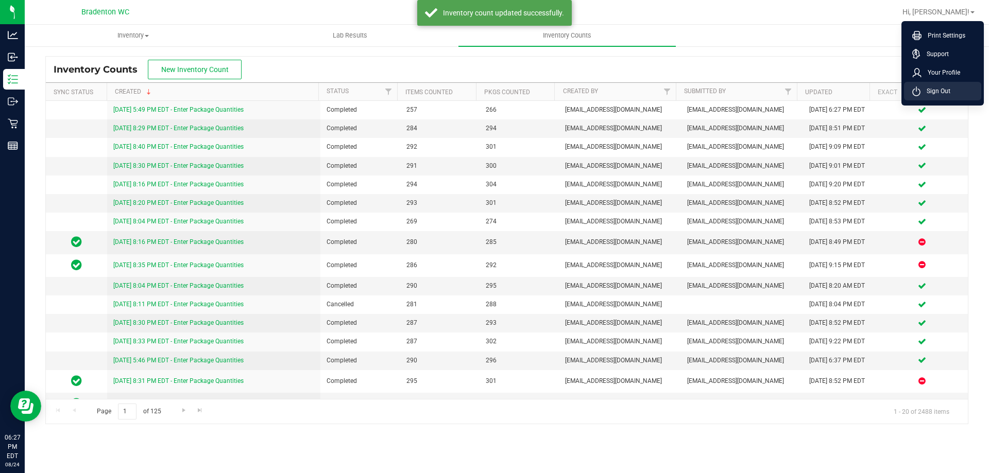
click at [914, 95] on icon at bounding box center [916, 92] width 7 height 7
